Goal: Task Accomplishment & Management: Complete application form

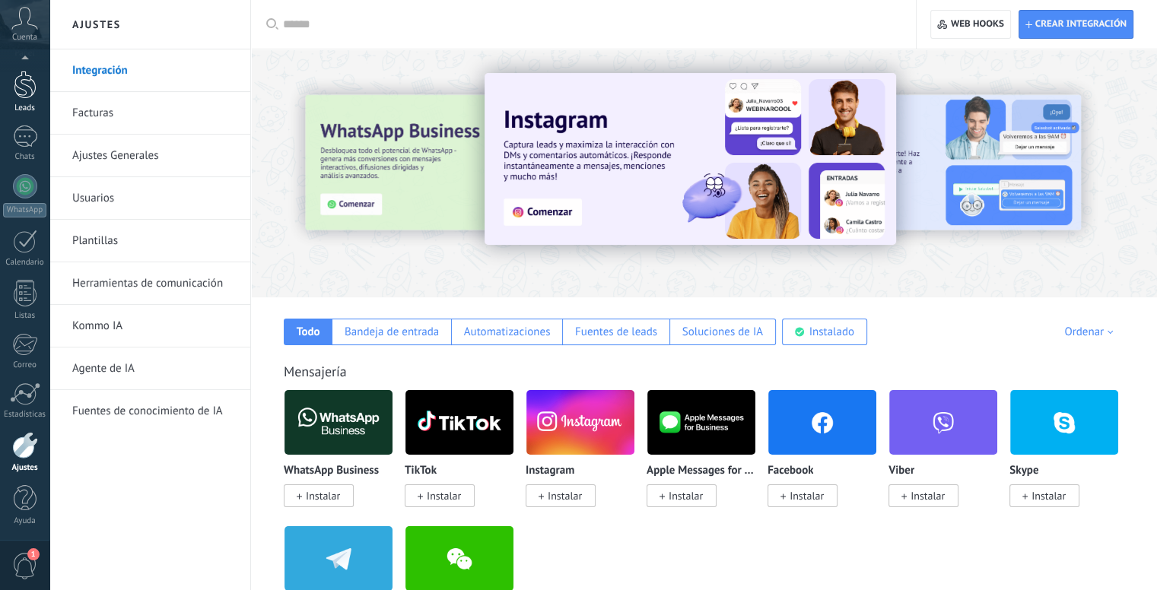
click at [27, 75] on div at bounding box center [25, 85] width 23 height 28
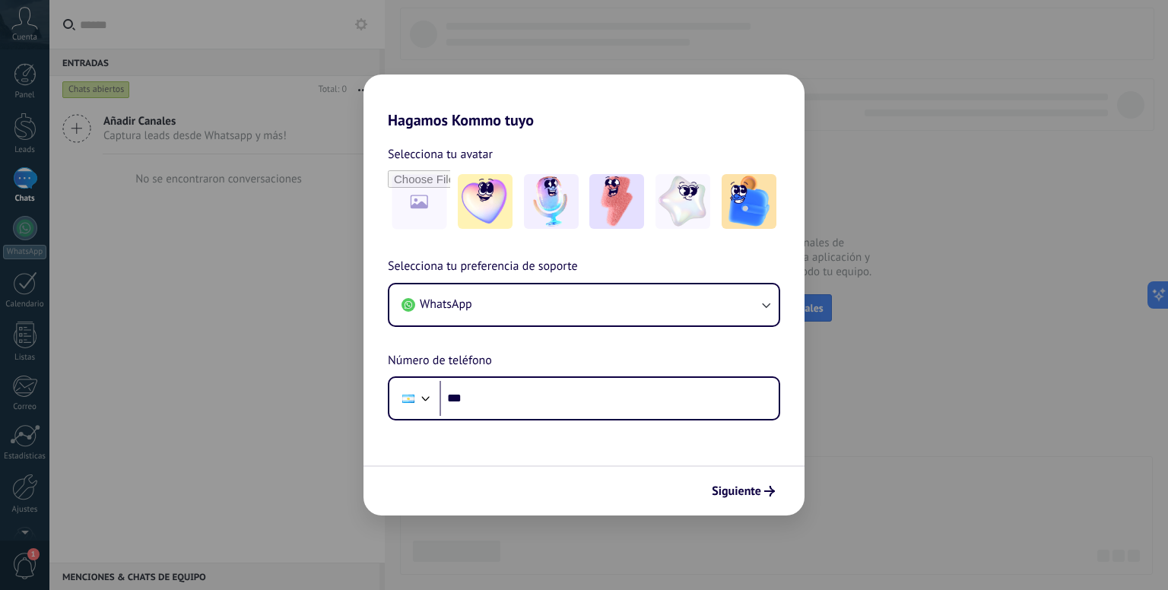
click at [12, 138] on div "Hagamos Kommo tuyo Selecciona tu avatar Selecciona tu preferencia de soporte Wh…" at bounding box center [584, 295] width 1168 height 590
click at [22, 488] on div "Hagamos Kommo tuyo Selecciona tu avatar Selecciona tu preferencia de soporte Wh…" at bounding box center [584, 295] width 1168 height 590
click at [605, 208] on img at bounding box center [617, 201] width 55 height 55
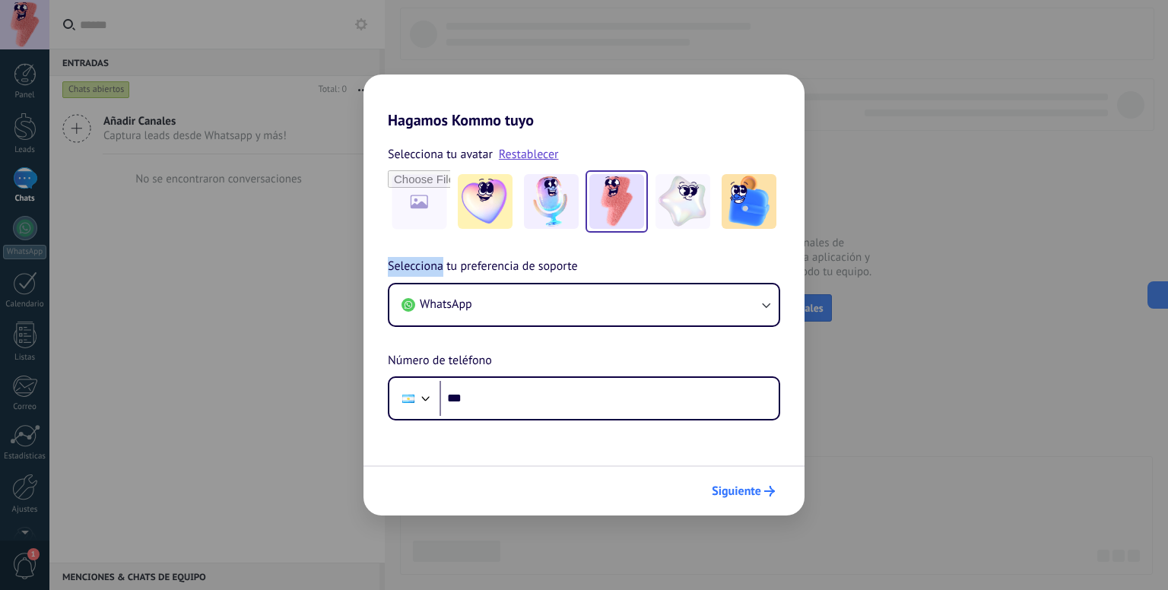
click at [726, 486] on span "Siguiente" at bounding box center [736, 491] width 49 height 11
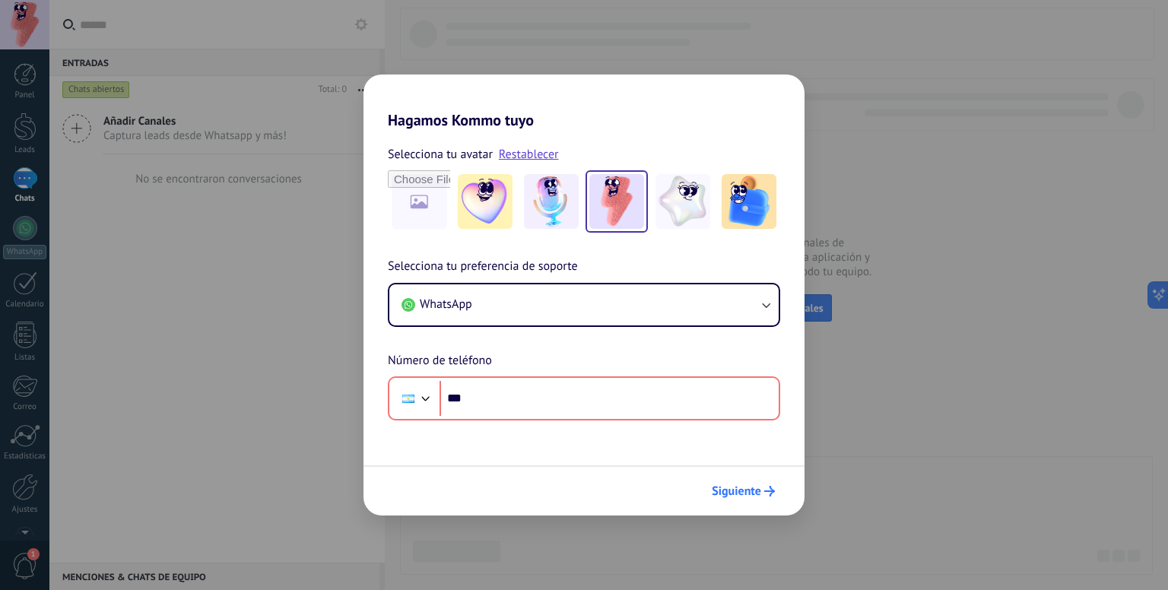
click at [726, 486] on span "Siguiente" at bounding box center [736, 491] width 49 height 11
click at [500, 16] on div "Hagamos Kommo tuyo Selecciona tu avatar Restablecer Selecciona tu preferencia d…" at bounding box center [584, 295] width 1168 height 590
click at [22, 505] on div "Hagamos Kommo tuyo Selecciona tu avatar Restablecer Selecciona tu preferencia d…" at bounding box center [584, 295] width 1168 height 590
click at [1059, 141] on div "Hagamos Kommo tuyo Selecciona tu avatar Restablecer Selecciona tu preferencia d…" at bounding box center [584, 295] width 1168 height 590
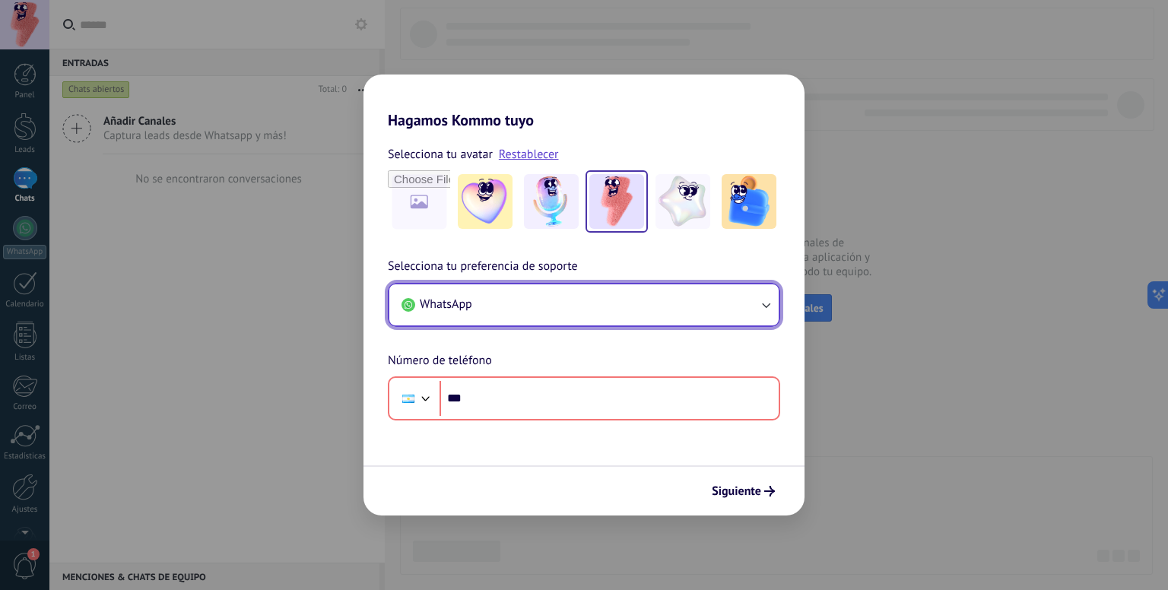
click at [509, 307] on button "WhatsApp" at bounding box center [583, 304] width 389 height 41
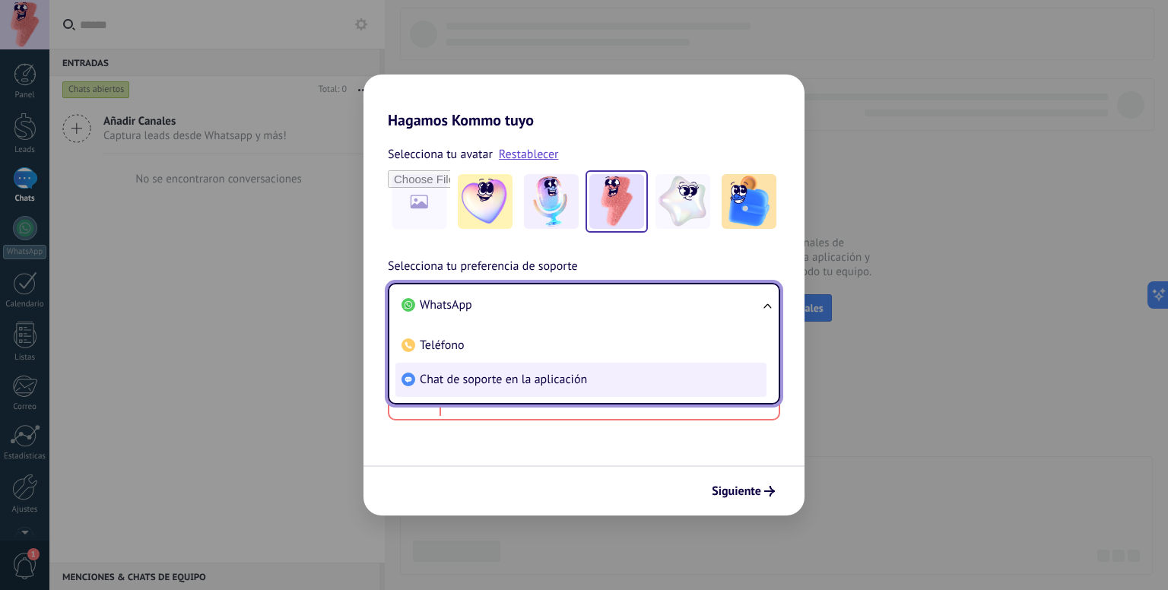
click at [502, 376] on span "Chat de soporte en la aplicación" at bounding box center [503, 379] width 167 height 15
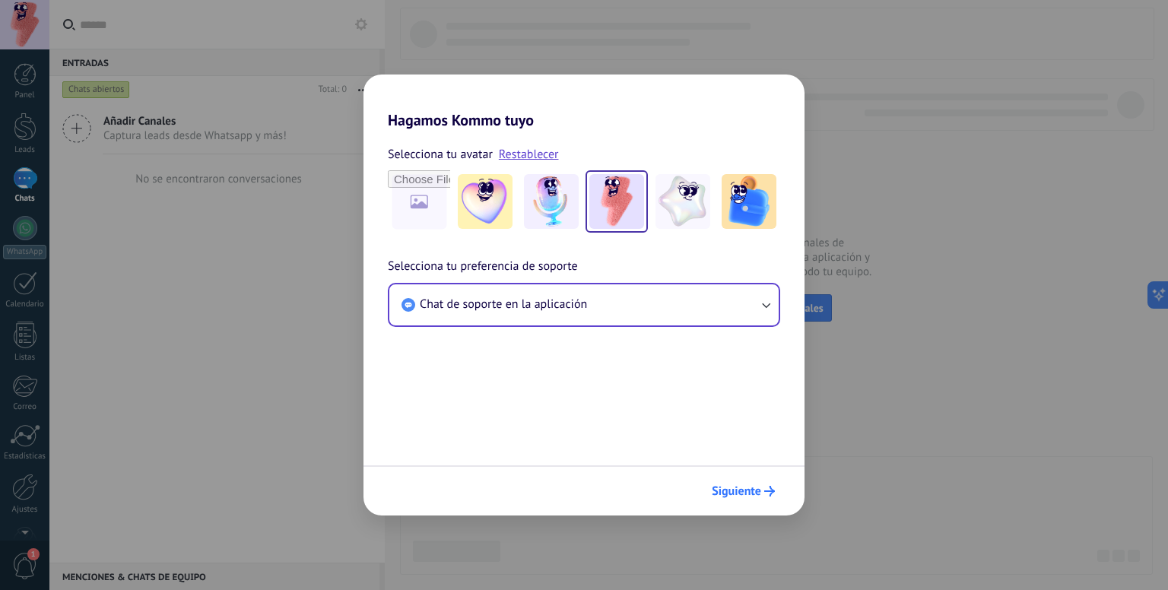
click at [742, 496] on span "Siguiente" at bounding box center [736, 491] width 49 height 11
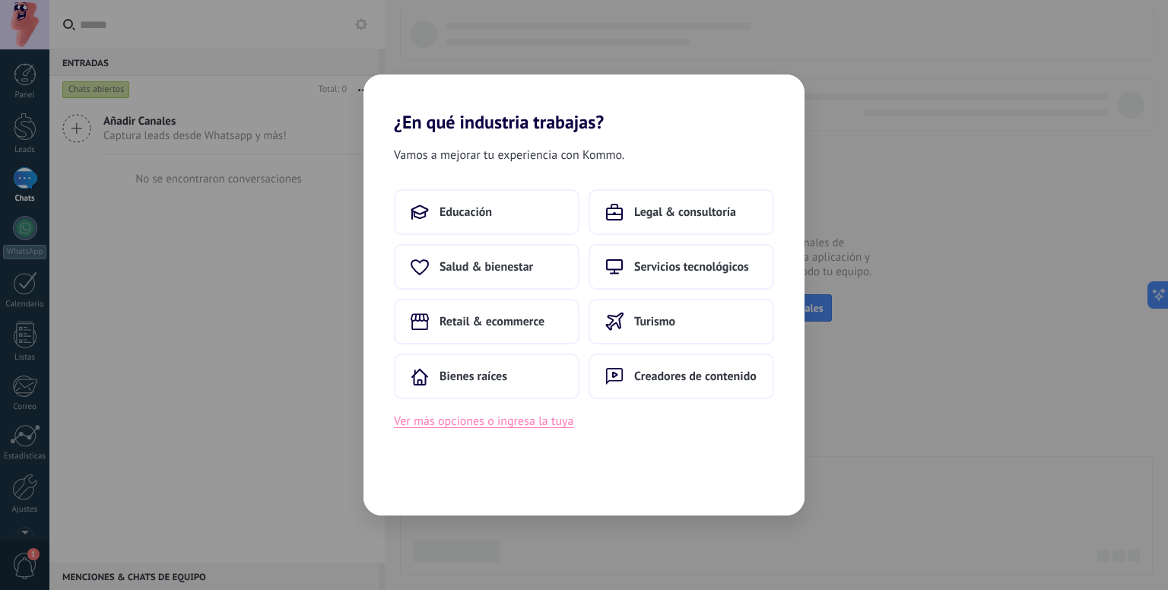
click at [462, 427] on button "Ver más opciones o ingresa la tuya" at bounding box center [484, 422] width 180 height 20
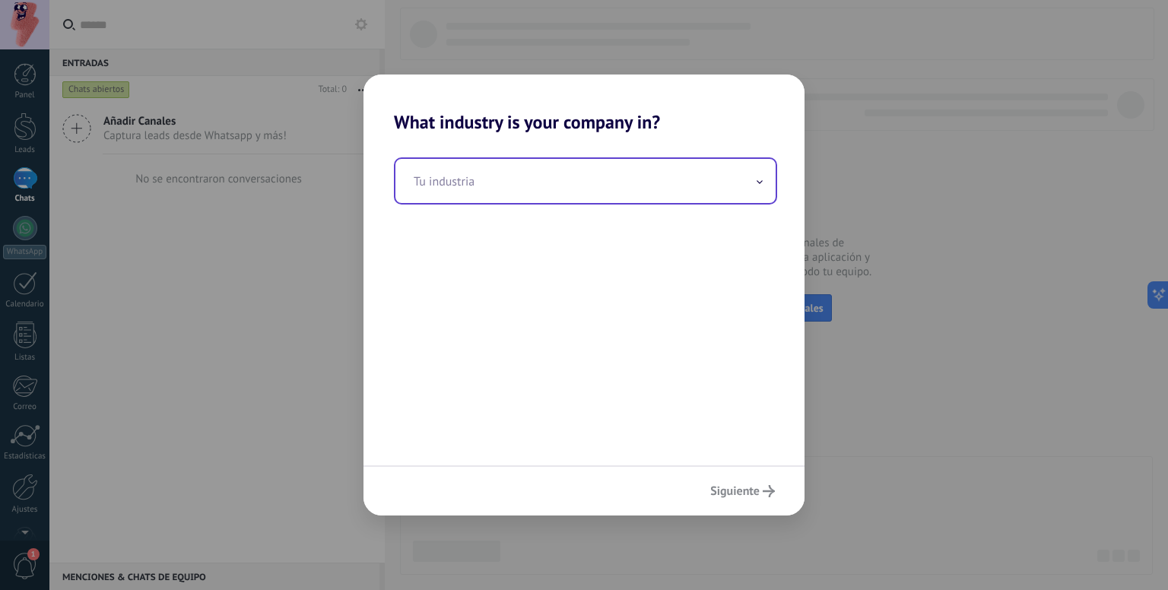
click at [587, 177] on input "text" at bounding box center [586, 181] width 380 height 44
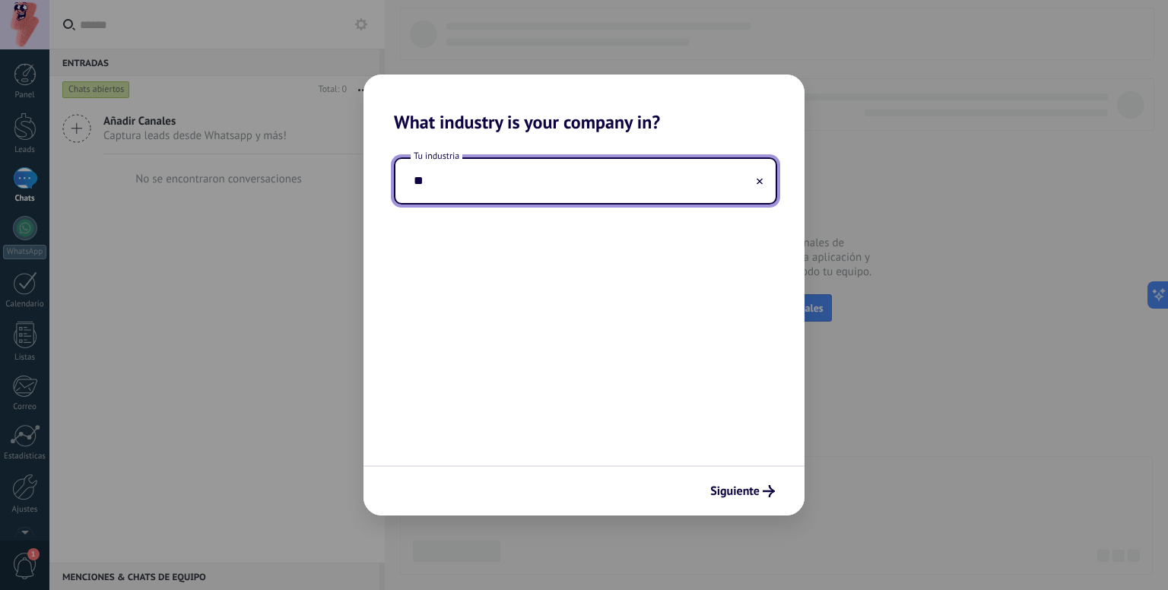
type input "*"
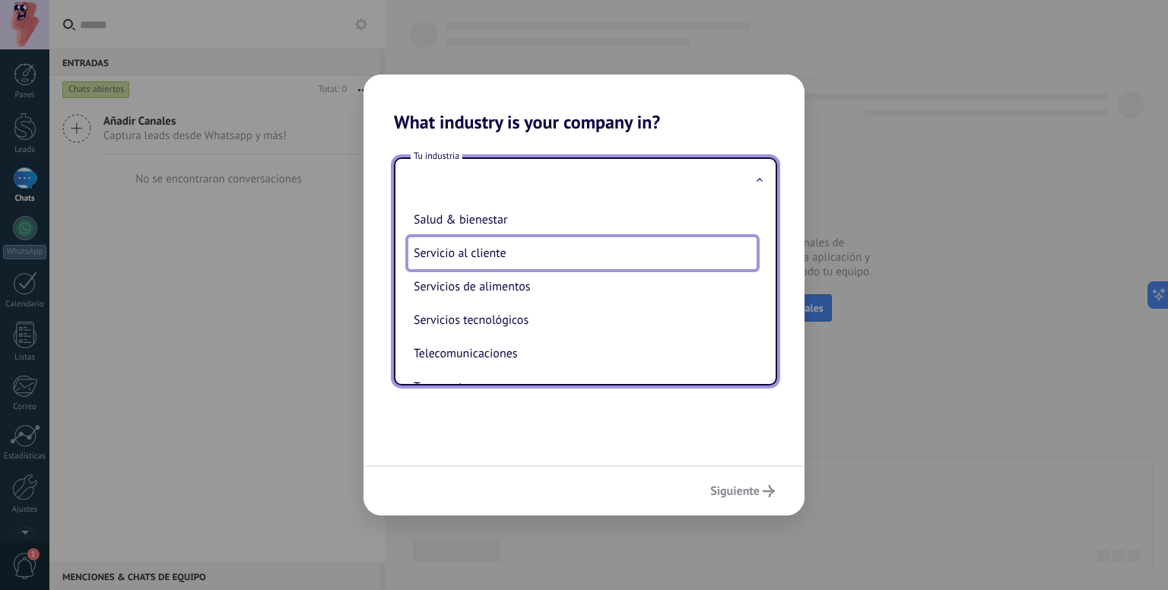
scroll to position [304, 0]
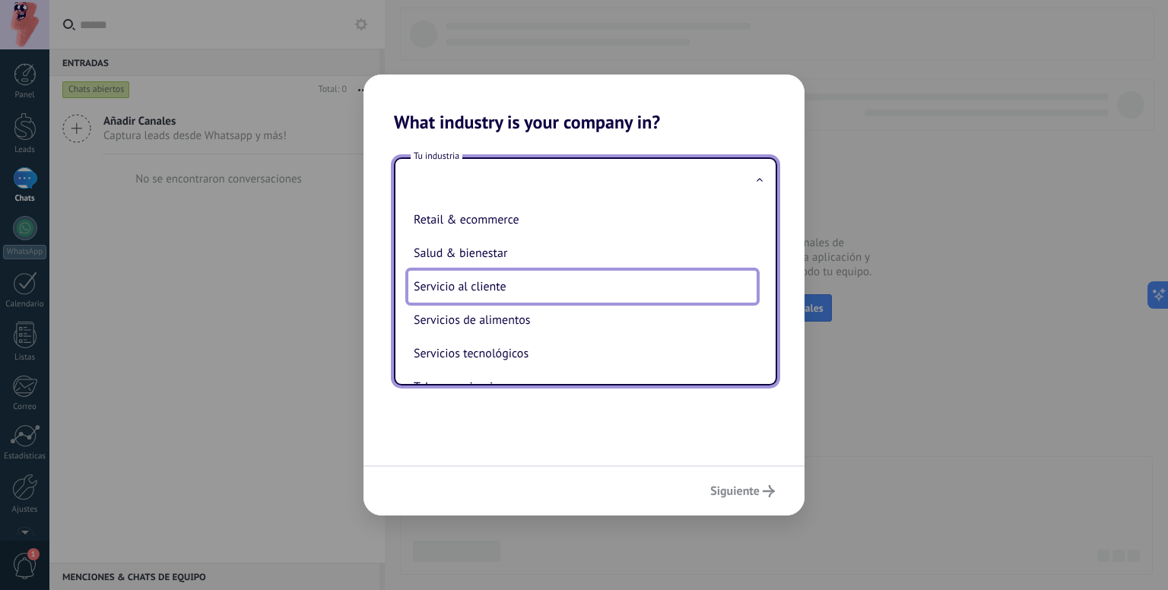
type input "**********"
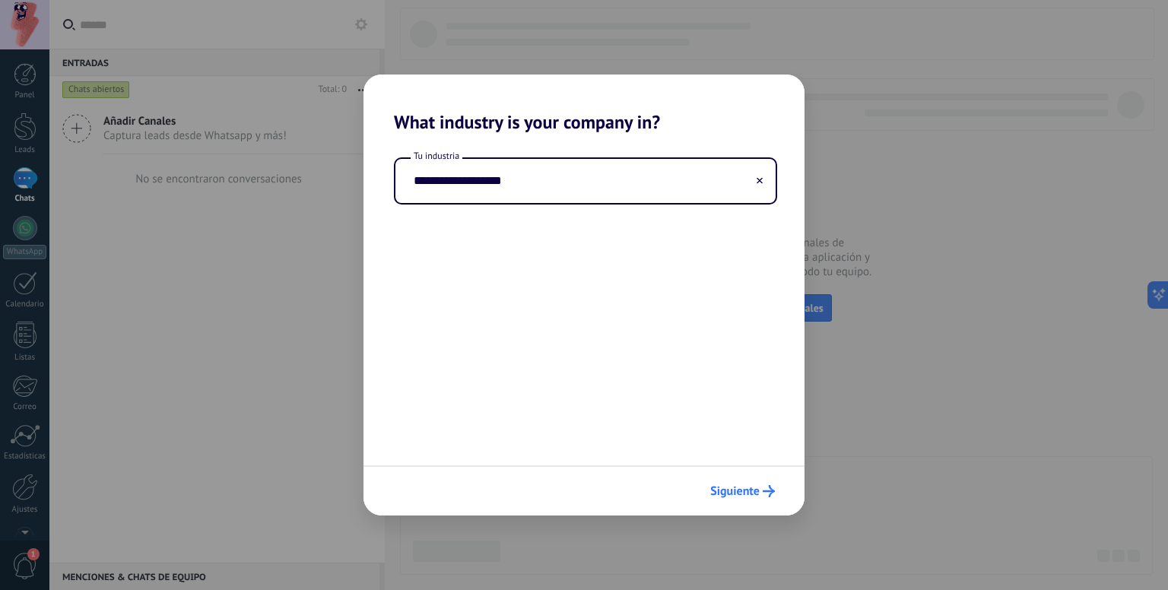
click at [768, 494] on icon "submit" at bounding box center [769, 491] width 12 height 12
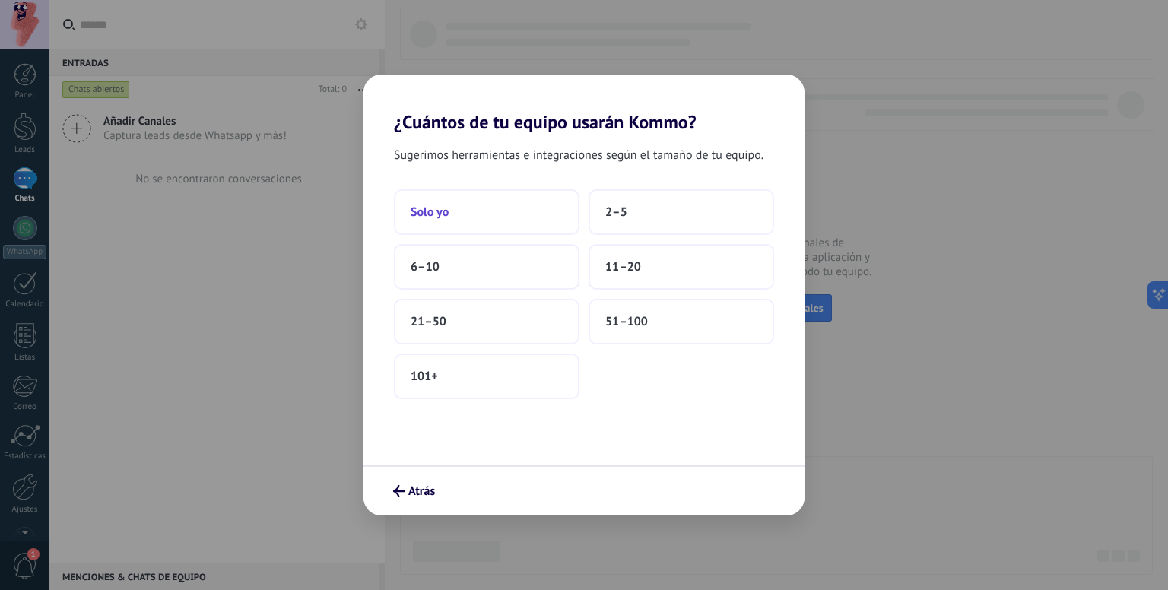
click at [450, 215] on button "Solo yo" at bounding box center [487, 212] width 186 height 46
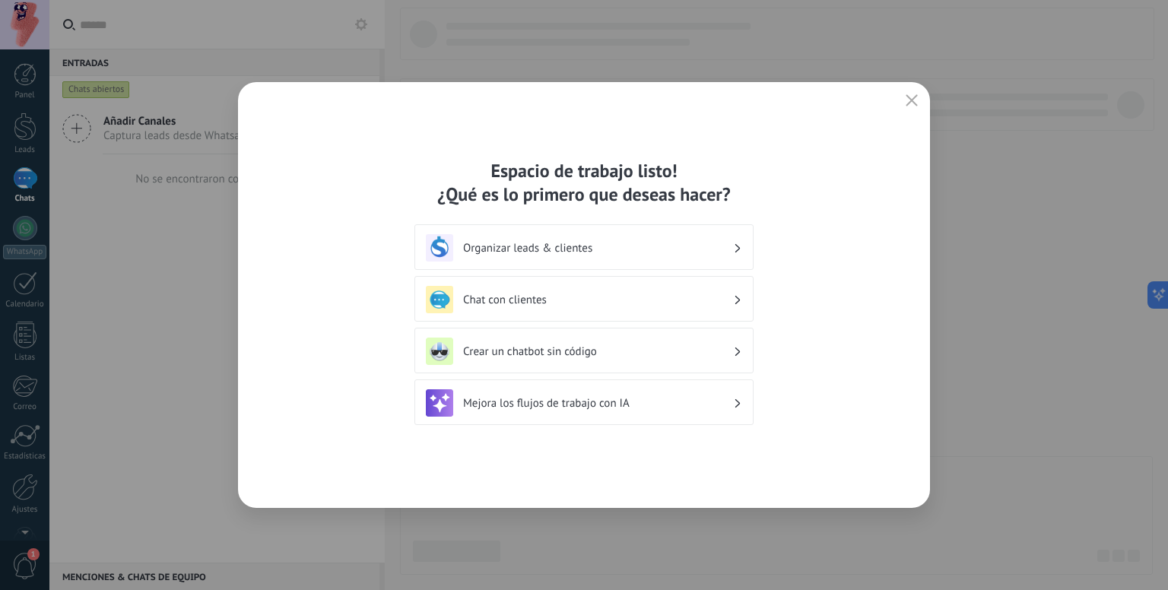
click at [910, 98] on use "button" at bounding box center [912, 99] width 11 height 11
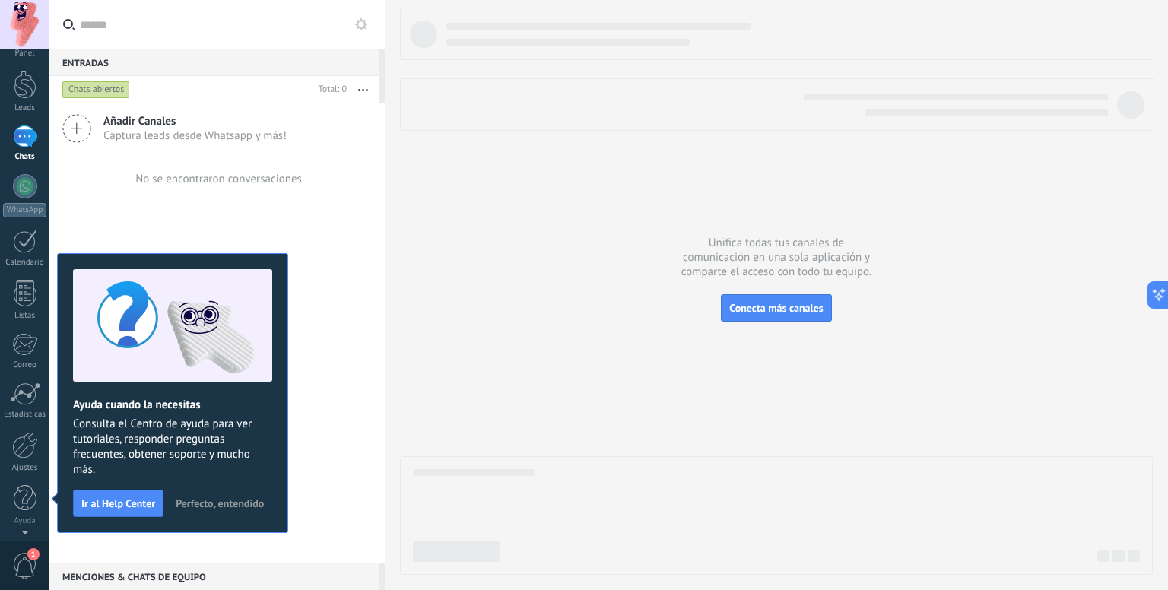
scroll to position [0, 0]
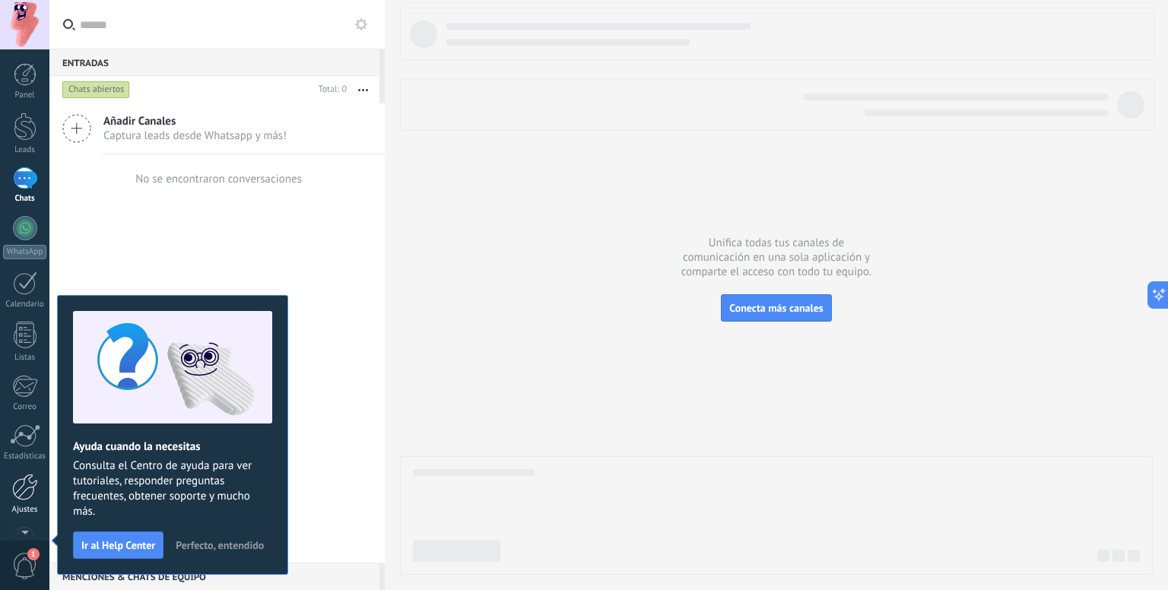
click at [19, 491] on div at bounding box center [25, 487] width 26 height 27
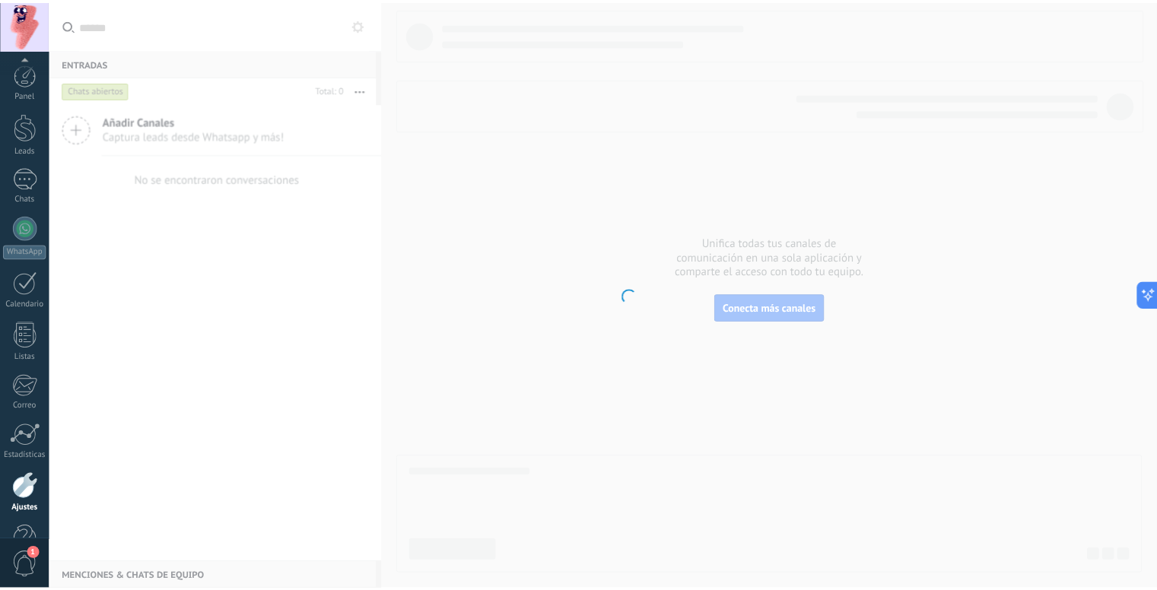
scroll to position [42, 0]
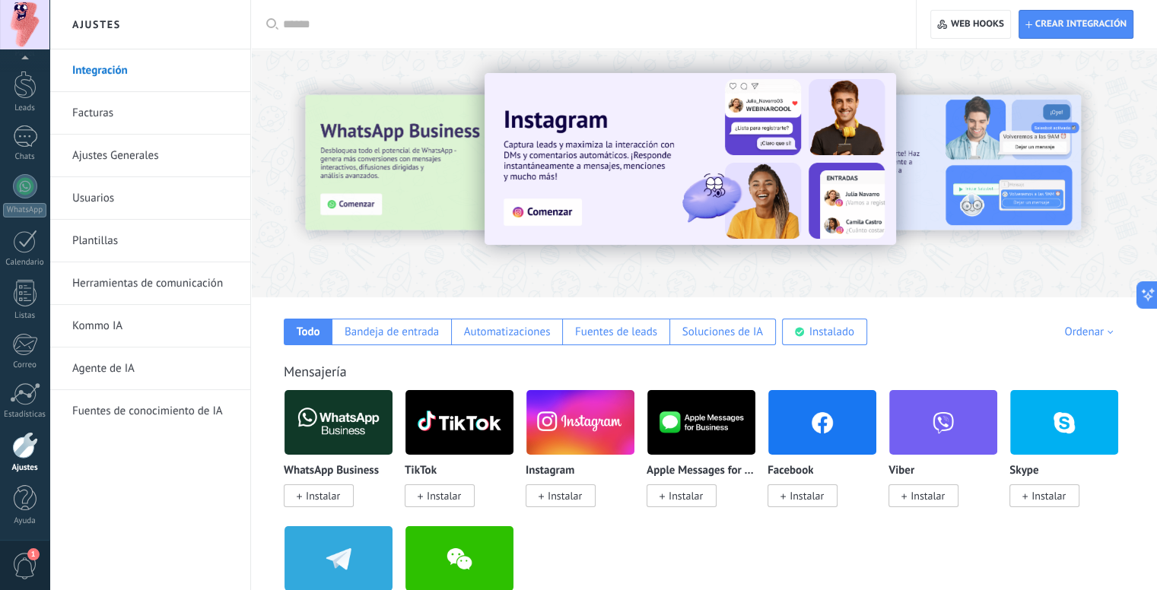
click at [174, 273] on link "Herramientas de comunicación" at bounding box center [153, 283] width 163 height 43
